Goal: Information Seeking & Learning: Compare options

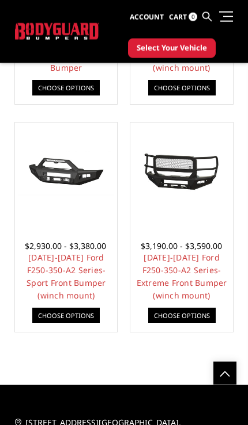
scroll to position [1040, 0]
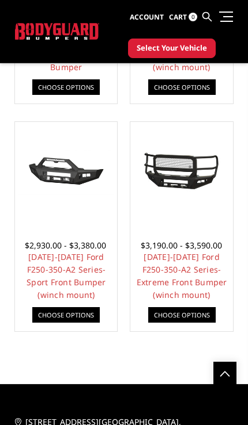
click at [104, 279] on link "[DATE]-[DATE] Ford F250-350-A2 Series-Sport Front Bumper (winch mount)" at bounding box center [65, 276] width 79 height 49
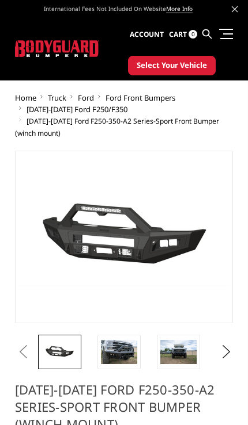
click at [132, 353] on img at bounding box center [119, 352] width 36 height 24
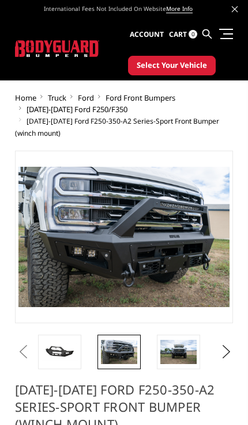
click at [183, 353] on img at bounding box center [178, 352] width 36 height 24
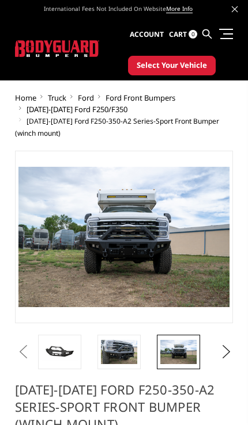
click at [223, 351] on button "Next" at bounding box center [223, 352] width 12 height 17
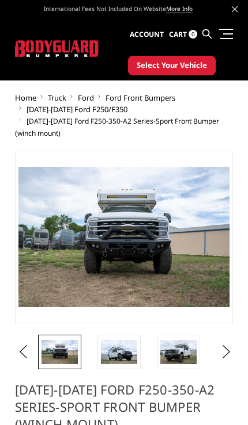
click at [184, 358] on img at bounding box center [178, 352] width 36 height 24
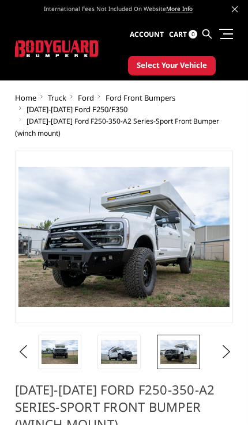
click at [221, 352] on button "Next" at bounding box center [223, 352] width 12 height 17
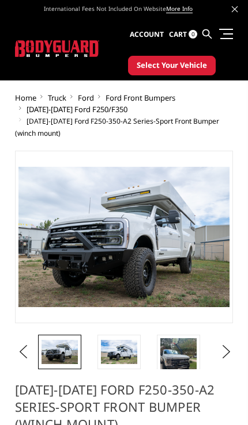
click at [219, 350] on button "Next" at bounding box center [223, 352] width 12 height 17
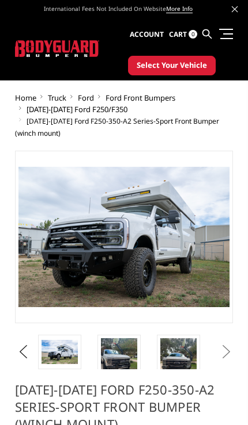
click at [211, 351] on li at bounding box center [183, 352] width 59 height 35
click at [225, 359] on button "Next" at bounding box center [223, 352] width 12 height 17
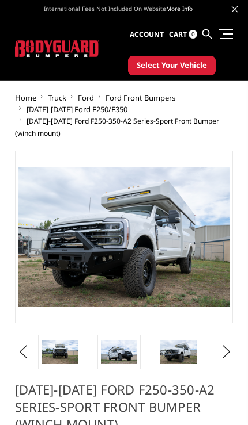
click at [64, 363] on img at bounding box center [59, 352] width 36 height 24
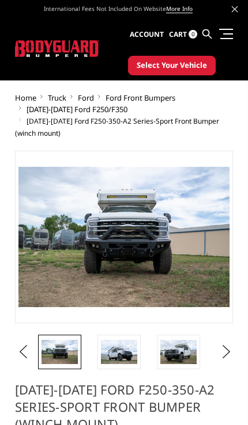
click at [60, 355] on img at bounding box center [59, 352] width 36 height 24
click at [123, 358] on img at bounding box center [119, 352] width 36 height 24
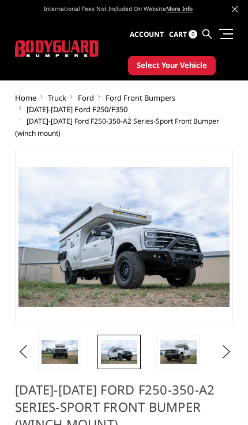
click at [26, 356] on button "Previous" at bounding box center [21, 352] width 12 height 17
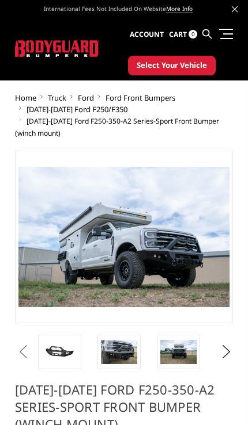
click at [40, 363] on link at bounding box center [59, 352] width 43 height 35
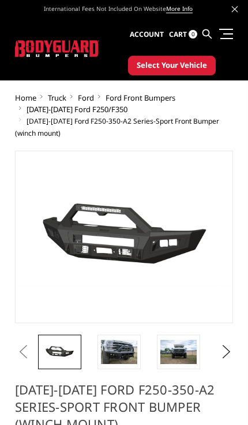
click at [74, 357] on img at bounding box center [59, 352] width 36 height 17
click at [118, 367] on link at bounding box center [118, 352] width 43 height 35
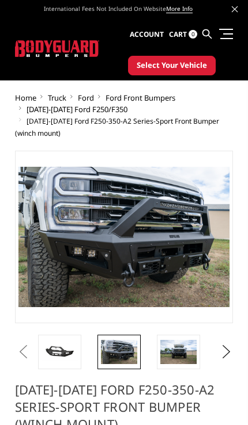
scroll to position [2, 0]
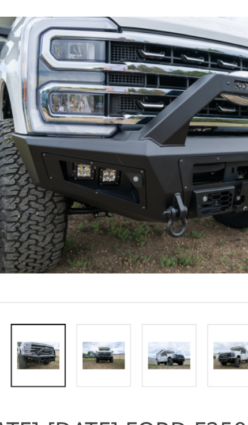
click at [41, 315] on img at bounding box center [52, 323] width 23 height 16
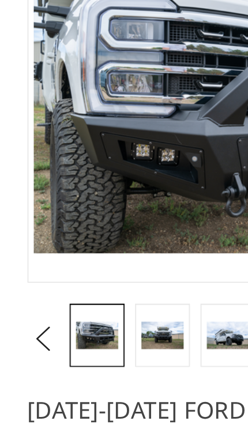
click at [24, 315] on button "Previous" at bounding box center [21, 323] width 12 height 17
click at [22, 315] on button "Previous" at bounding box center [21, 323] width 12 height 17
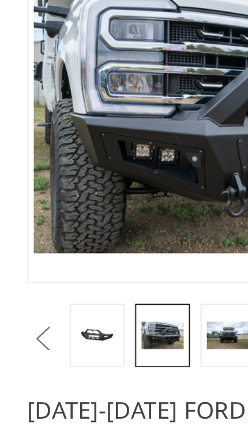
click at [26, 315] on button "Previous" at bounding box center [21, 323] width 12 height 17
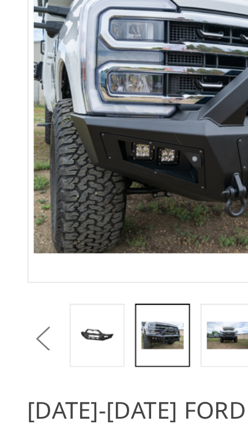
click at [63, 317] on img at bounding box center [52, 322] width 23 height 11
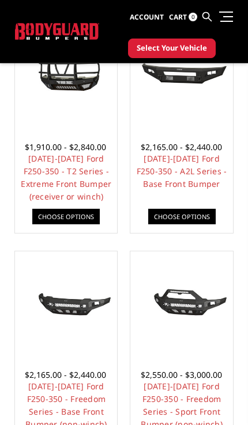
scroll to position [457, 0]
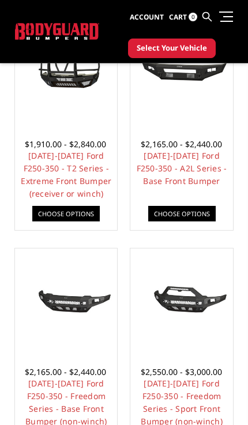
click at [200, 389] on link "[DATE]-[DATE] Ford F250-350 - Freedom Series - Sport Front Bumper (non-winch)" at bounding box center [181, 402] width 82 height 49
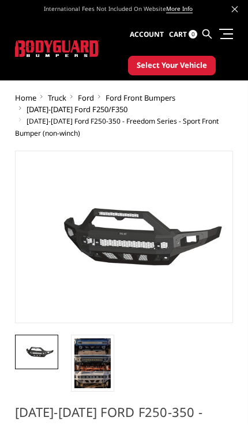
click at [94, 381] on img at bounding box center [92, 364] width 36 height 50
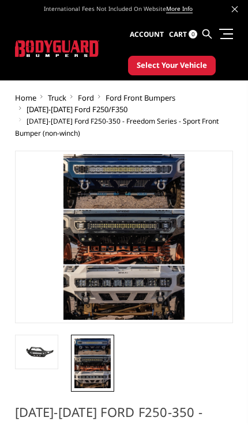
click at [51, 360] on img at bounding box center [36, 352] width 36 height 17
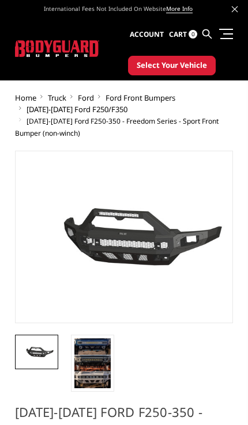
click at [97, 375] on img at bounding box center [92, 364] width 36 height 50
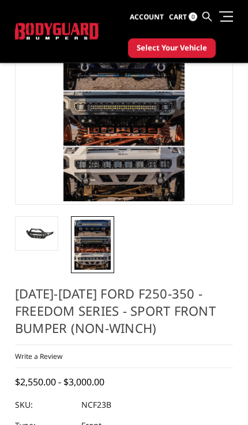
scroll to position [91, 0]
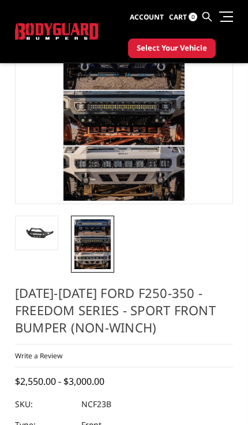
click at [40, 250] on link at bounding box center [36, 233] width 43 height 35
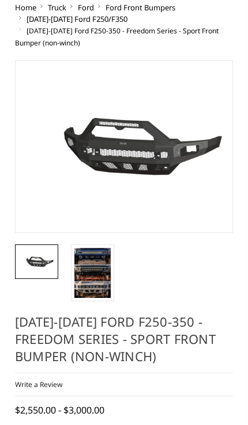
scroll to position [10, 0]
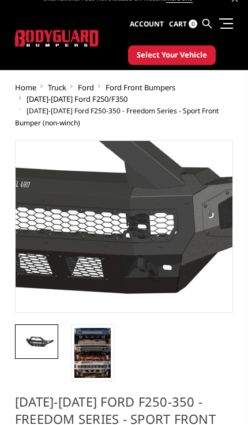
click at [167, 259] on img at bounding box center [21, 195] width 737 height 345
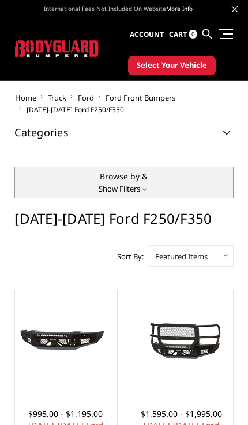
click at [90, 99] on span "Ford" at bounding box center [86, 98] width 16 height 10
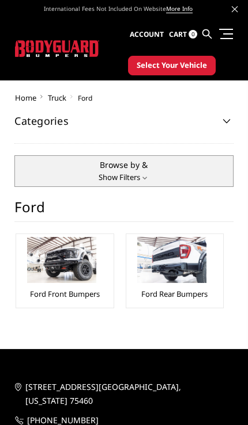
click at [194, 306] on li "Ford Rear Bumpers" at bounding box center [175, 271] width 98 height 75
click at [189, 273] on img at bounding box center [171, 260] width 69 height 46
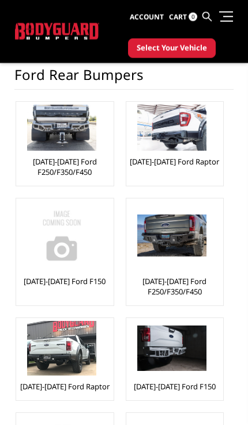
scroll to position [107, 0]
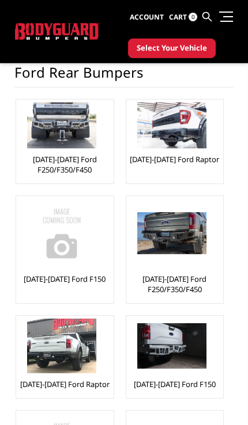
click at [75, 162] on link "[DATE]-[DATE] Ford F250/F350/F450" at bounding box center [64, 164] width 91 height 21
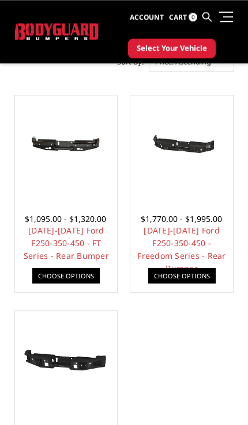
scroll to position [246, 0]
click at [199, 225] on link "[DATE]-[DATE] Ford F250-350-450 - Freedom Series - Rear Bumper" at bounding box center [181, 249] width 88 height 49
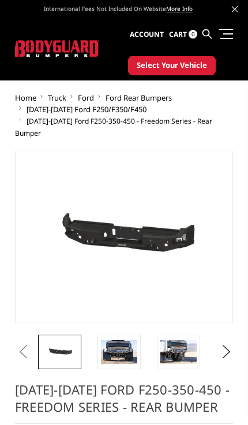
click at [119, 348] on img at bounding box center [119, 352] width 36 height 24
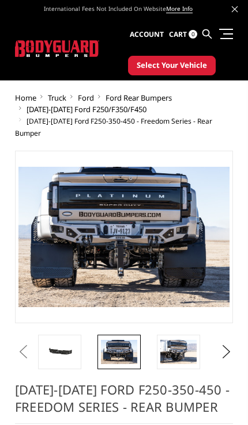
click at [185, 345] on img at bounding box center [178, 352] width 36 height 24
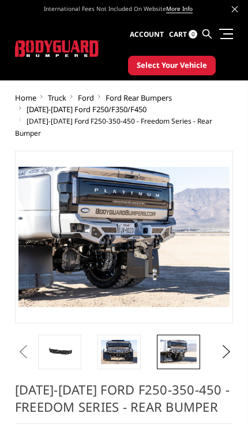
click at [224, 344] on button "Next" at bounding box center [223, 352] width 12 height 17
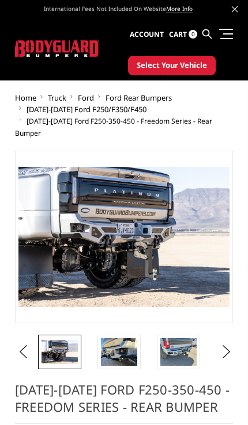
click at [181, 344] on img at bounding box center [178, 352] width 36 height 27
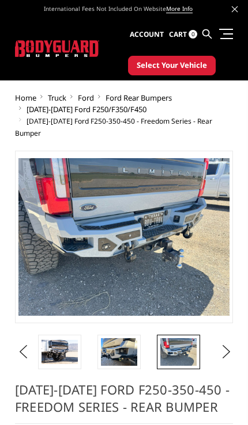
click at [220, 344] on button "Next" at bounding box center [223, 352] width 12 height 17
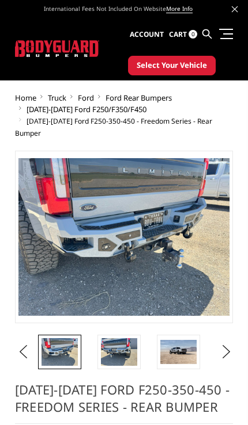
click at [185, 342] on img at bounding box center [178, 352] width 36 height 24
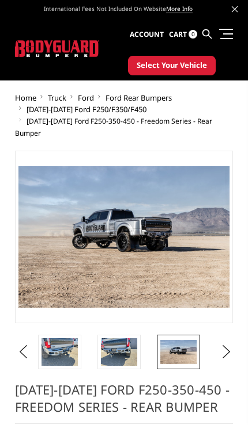
click at [223, 344] on button "Next" at bounding box center [223, 352] width 12 height 17
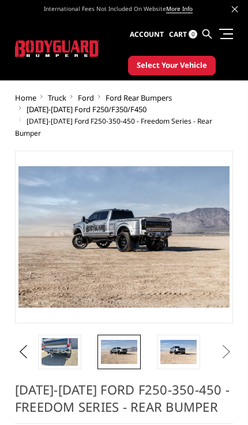
click at [182, 341] on img at bounding box center [178, 352] width 36 height 24
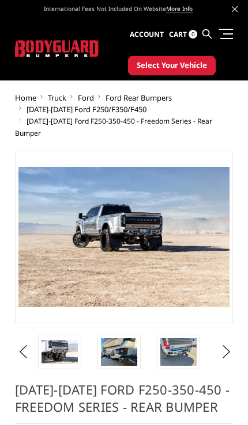
click at [17, 348] on button "Previous" at bounding box center [21, 352] width 12 height 17
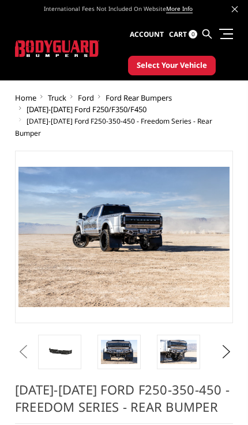
click at [26, 347] on button "Previous" at bounding box center [21, 352] width 12 height 17
click at [21, 347] on button "Previous" at bounding box center [21, 352] width 12 height 17
click at [20, 348] on button "Previous" at bounding box center [21, 352] width 12 height 17
click at [21, 347] on button "Previous" at bounding box center [21, 352] width 12 height 17
click at [63, 347] on img at bounding box center [59, 352] width 36 height 17
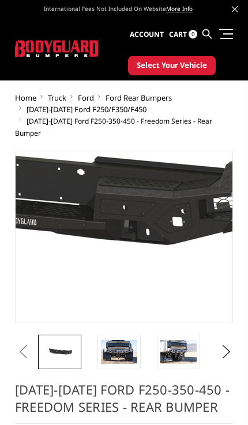
click at [164, 268] on img at bounding box center [29, 193] width 737 height 351
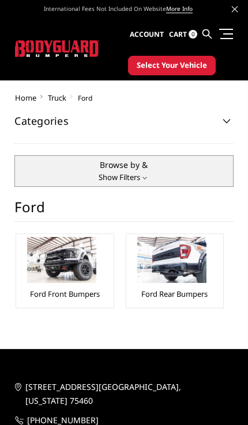
click at [83, 292] on link "Ford Front Bumpers" at bounding box center [65, 294] width 70 height 10
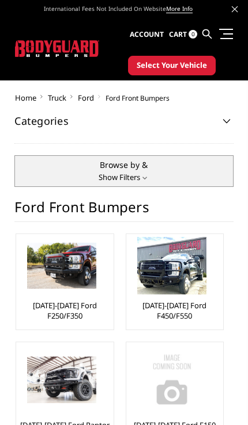
click at [79, 315] on link "[DATE]-[DATE] Ford F250/F350" at bounding box center [64, 311] width 91 height 21
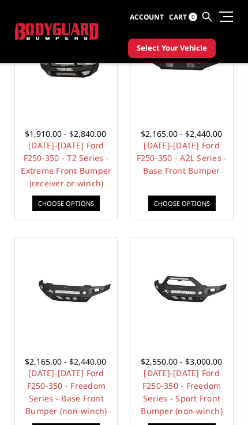
scroll to position [482, 0]
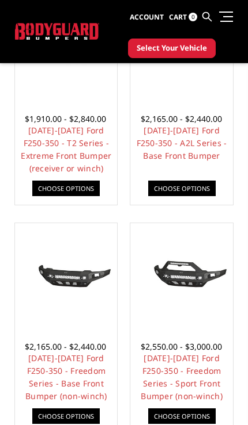
click at [192, 379] on link "2023-2025 Ford F250-350 - Freedom Series - Sport Front Bumper (non-winch)" at bounding box center [181, 377] width 82 height 49
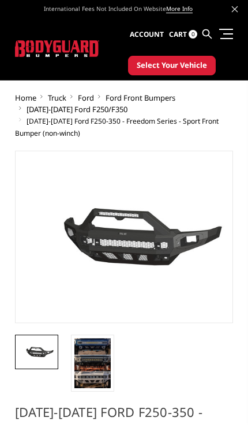
click at [94, 381] on img at bounding box center [92, 364] width 36 height 50
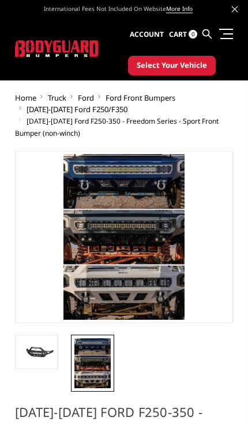
click at [44, 354] on img at bounding box center [36, 352] width 36 height 17
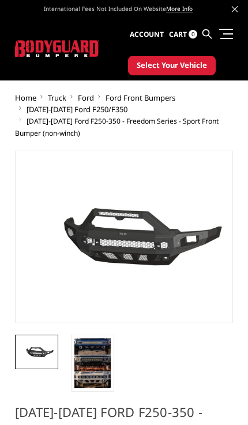
click at [223, 37] on link at bounding box center [224, 34] width 16 height 12
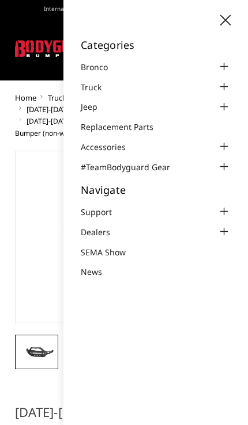
click at [226, 21] on icon at bounding box center [225, 20] width 10 height 10
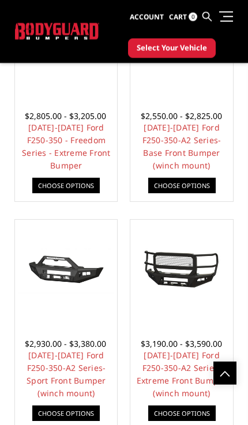
scroll to position [942, 0]
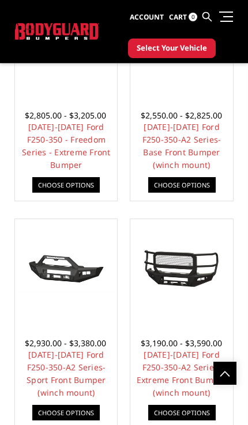
click at [86, 376] on link "[DATE]-[DATE] Ford F250-350-A2 Series-Sport Front Bumper (winch mount)" at bounding box center [65, 373] width 79 height 49
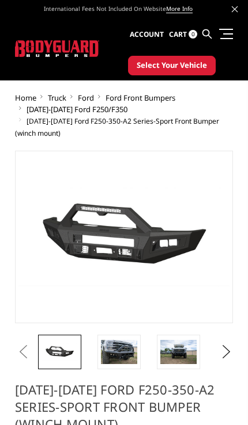
click at [181, 364] on img at bounding box center [178, 352] width 36 height 24
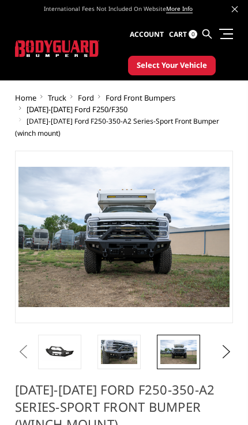
click at [120, 358] on img at bounding box center [119, 352] width 36 height 24
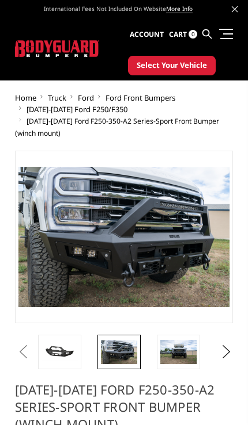
click at [26, 357] on button "Previous" at bounding box center [21, 352] width 12 height 17
click at [189, 364] on img at bounding box center [178, 352] width 36 height 24
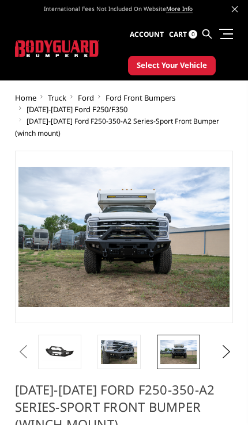
click at [223, 353] on button "Next" at bounding box center [223, 352] width 12 height 17
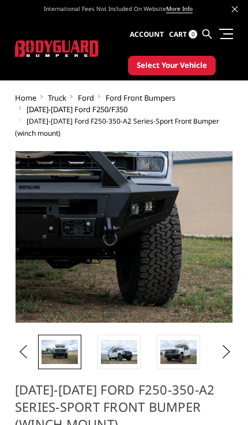
click at [170, 271] on img at bounding box center [14, 176] width 737 height 492
